Goal: Task Accomplishment & Management: Complete application form

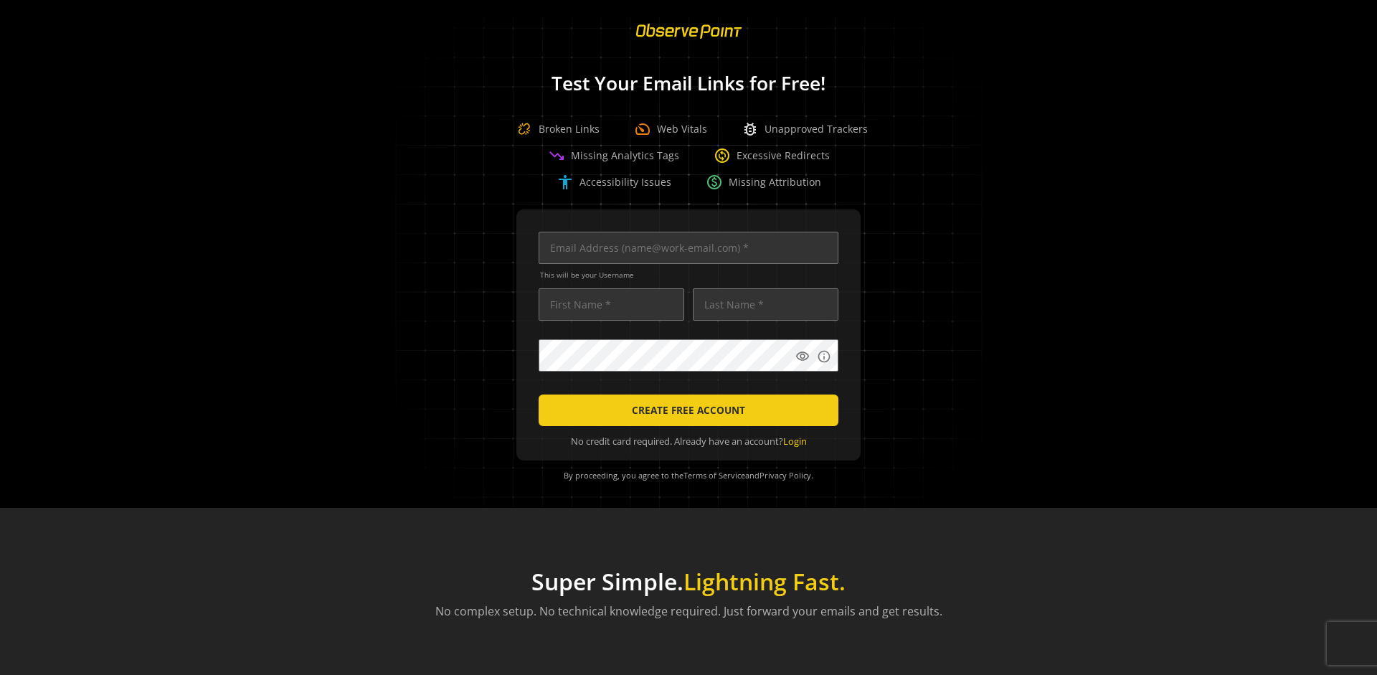
scroll to position [0, 4642]
click at [685, 248] on input "text" at bounding box center [689, 248] width 300 height 32
type input "[EMAIL_ADDRESS][DOMAIN_NAME]"
click at [608, 304] on input "text" at bounding box center [612, 304] width 146 height 32
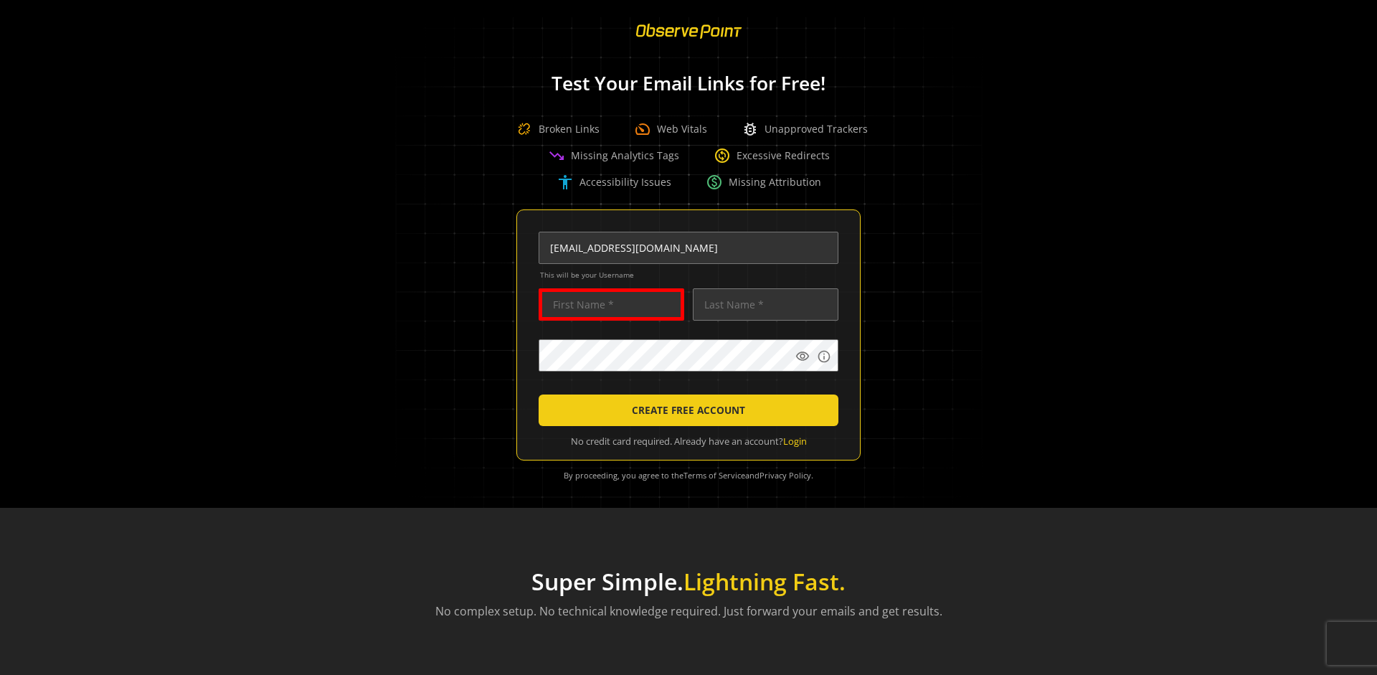
scroll to position [0, 0]
type input "Test"
click at [762, 304] on input "text" at bounding box center [766, 304] width 146 height 32
type input "Test"
